Goal: Transaction & Acquisition: Purchase product/service

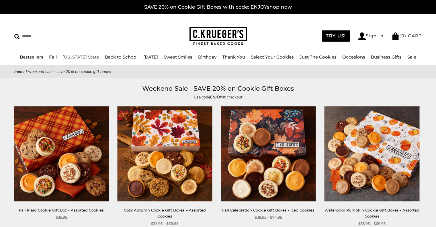
click at [75, 58] on link "[US_STATE] State" at bounding box center [81, 56] width 37 height 5
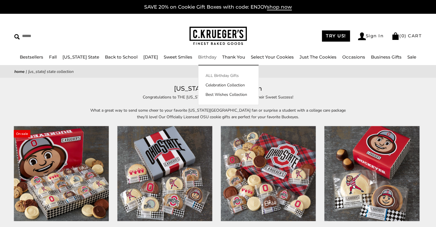
click at [218, 73] on link "ALL Birthday Gifts" at bounding box center [228, 76] width 60 height 6
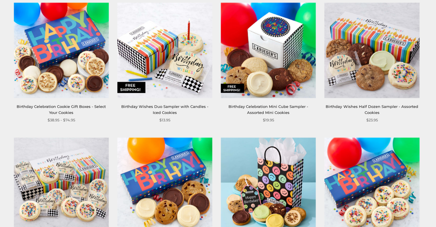
scroll to position [374, 0]
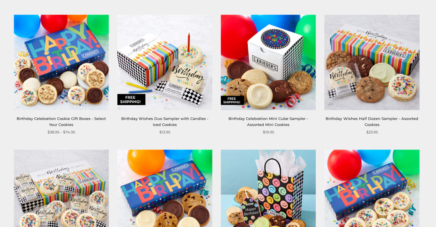
click at [291, 177] on img at bounding box center [268, 196] width 95 height 95
